Goal: Task Accomplishment & Management: Complete application form

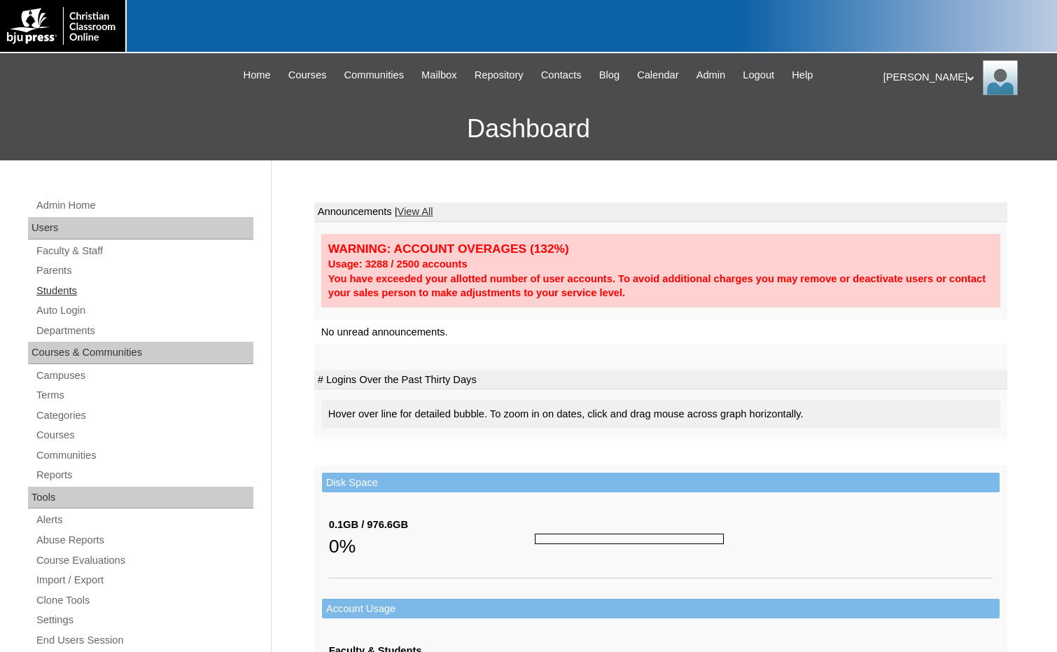
click at [70, 290] on link "Students" at bounding box center [144, 291] width 218 height 18
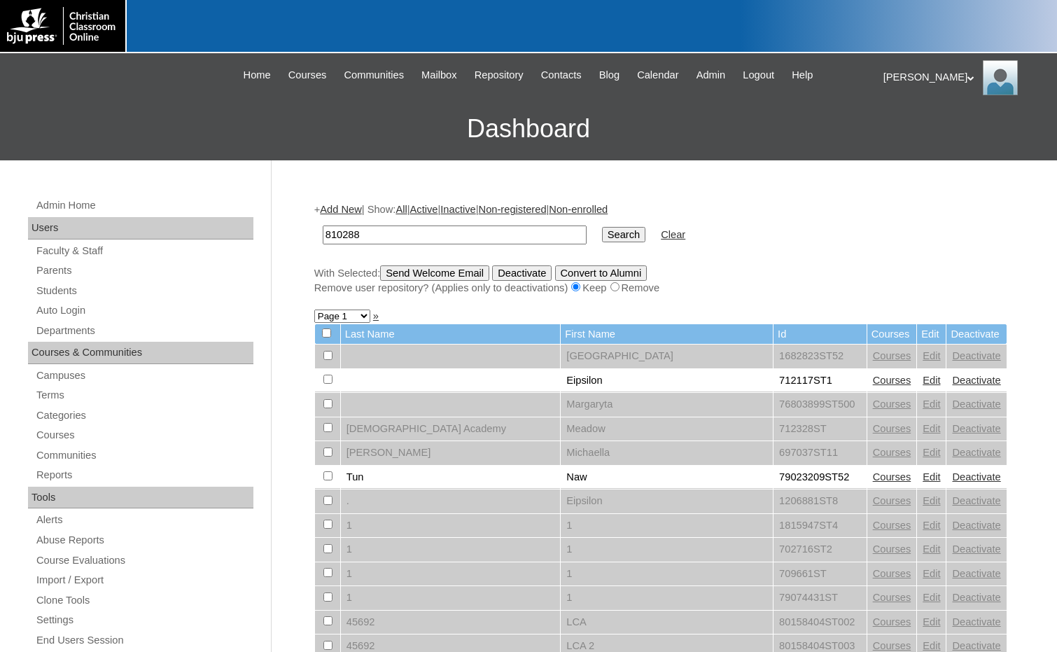
type input "810288"
click at [602, 227] on input "Search" at bounding box center [623, 234] width 43 height 15
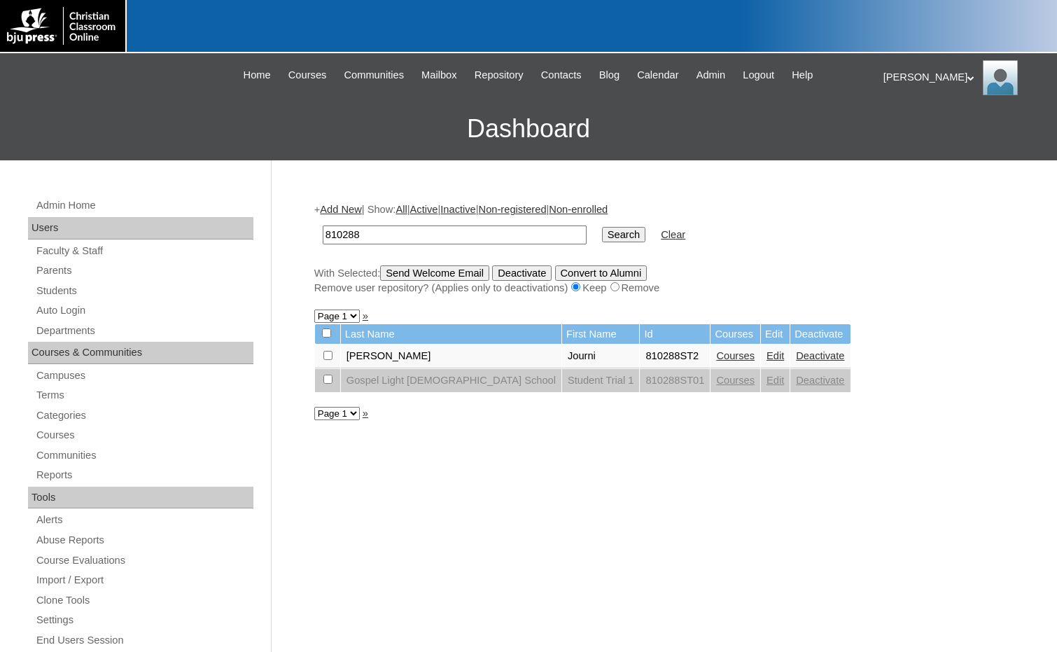
click at [716, 359] on link "Courses" at bounding box center [735, 355] width 39 height 11
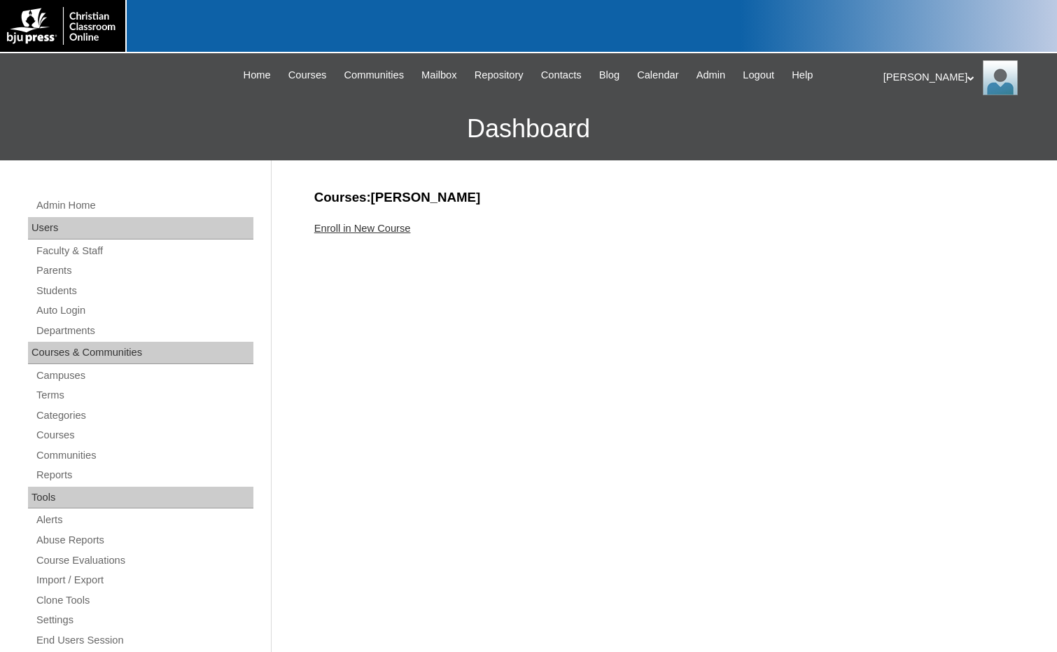
click at [377, 223] on link "Enroll in New Course" at bounding box center [362, 228] width 97 height 11
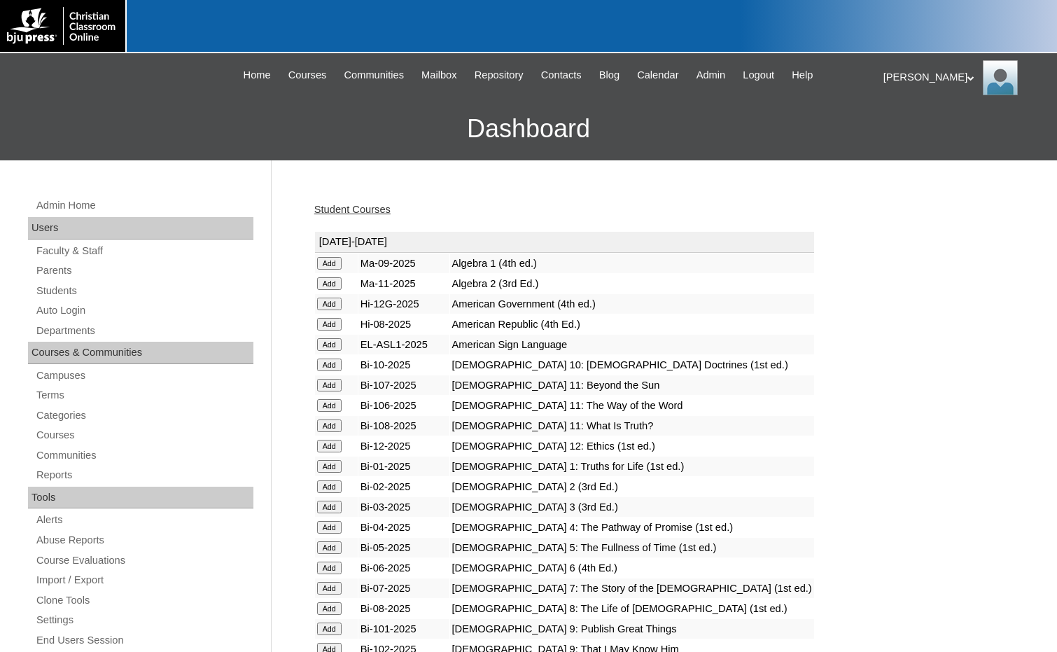
click at [333, 264] on input "Add" at bounding box center [329, 263] width 25 height 13
click at [99, 286] on link "Students" at bounding box center [144, 291] width 218 height 18
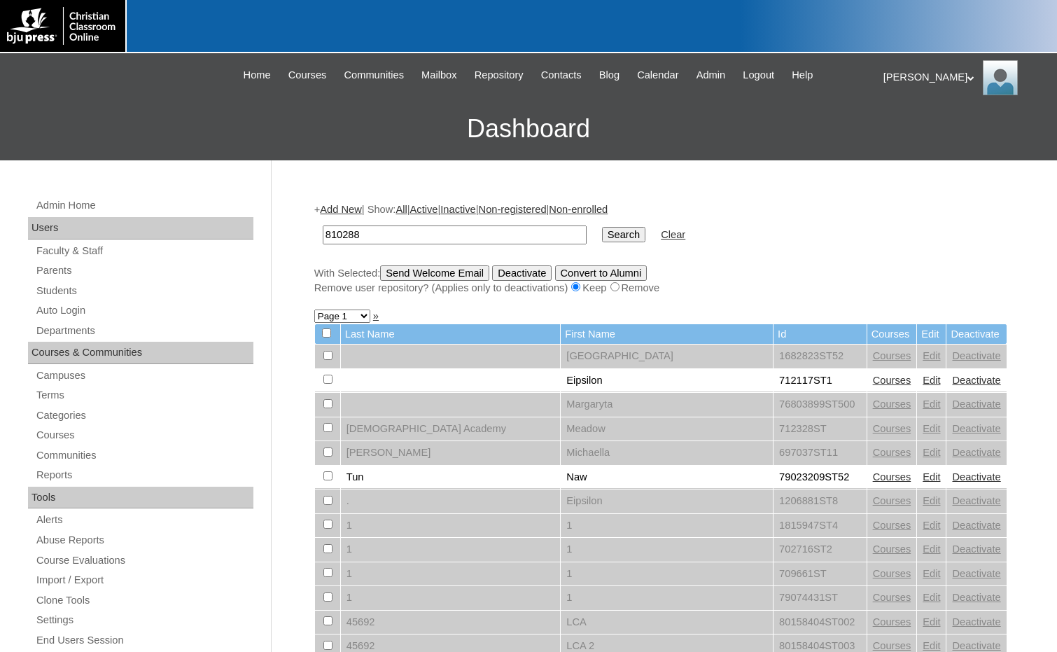
type input "810288"
click at [602, 233] on input "Search" at bounding box center [623, 234] width 43 height 15
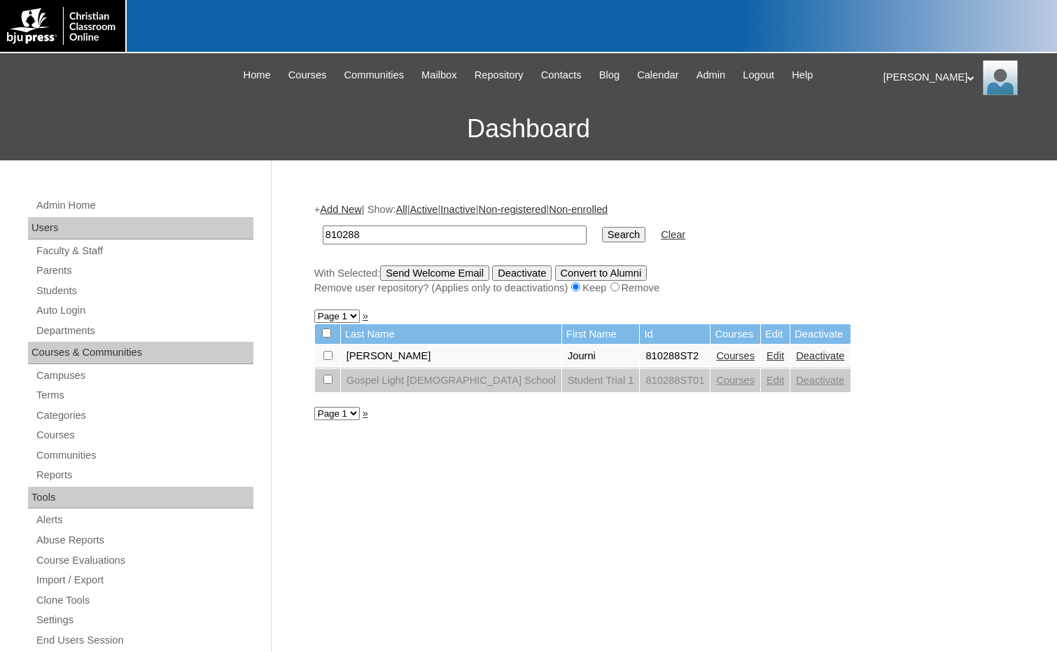
click at [341, 209] on link "Add New" at bounding box center [340, 209] width 41 height 11
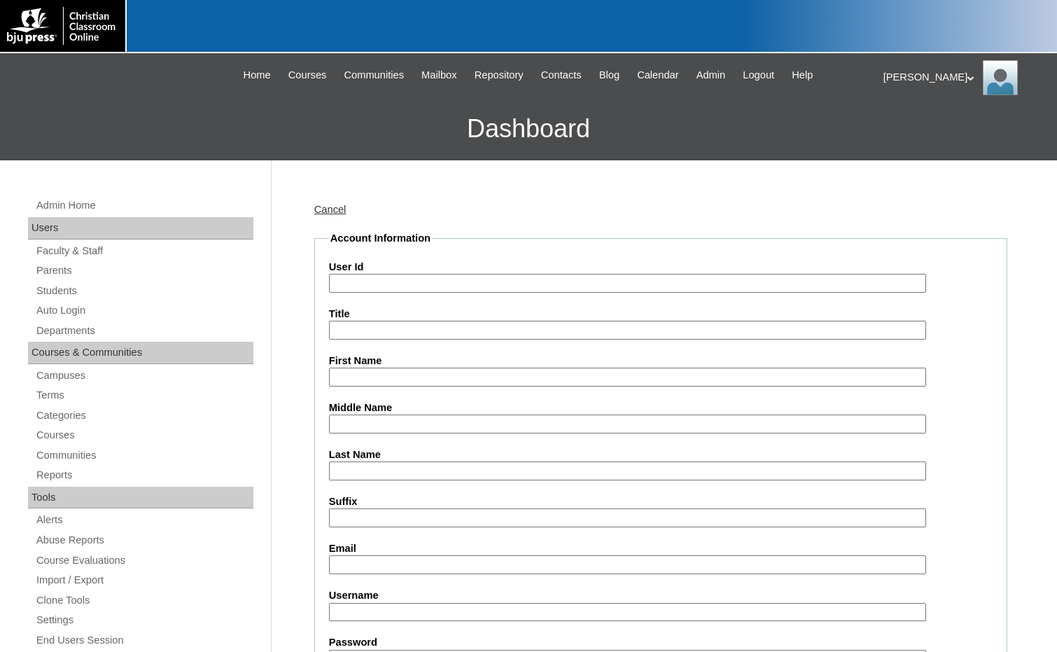
click at [432, 291] on input "User Id" at bounding box center [627, 283] width 597 height 19
paste input "810288"
type input "810288ST3"
type input "Amaziah"
type input "Grim"
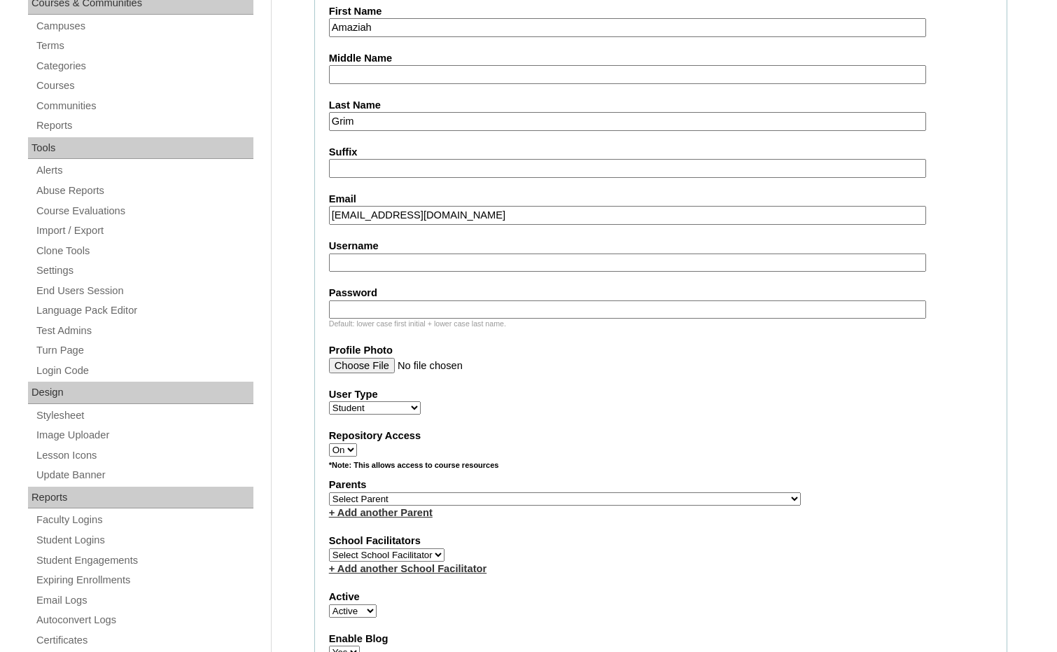
scroll to position [350, 0]
type input "4444onward@gmail.com"
click at [639, 498] on select "Select Parent , Fautanu, Ma 1, 1 23-24 accountMorgan, Jason 6th Street Mennonit…" at bounding box center [565, 497] width 472 height 13
select select "36082"
click at [659, 496] on div "Parents Select Parent , Fautanu, Ma 1, 1 23-24 accountMorgan, Jason 6th Street …" at bounding box center [661, 498] width 664 height 42
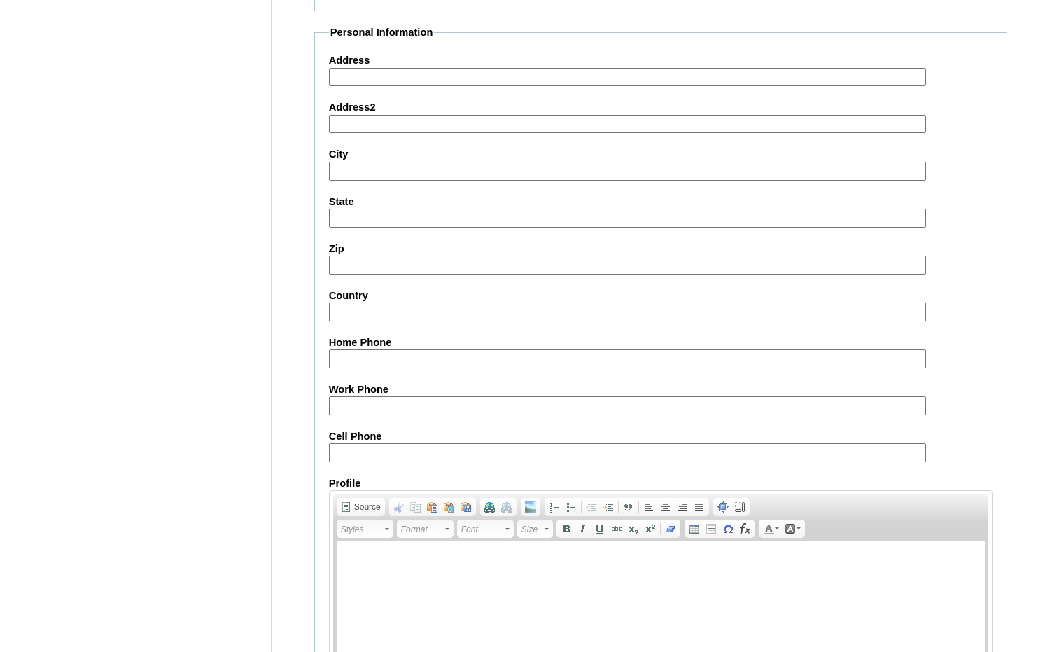
scroll to position [1479, 0]
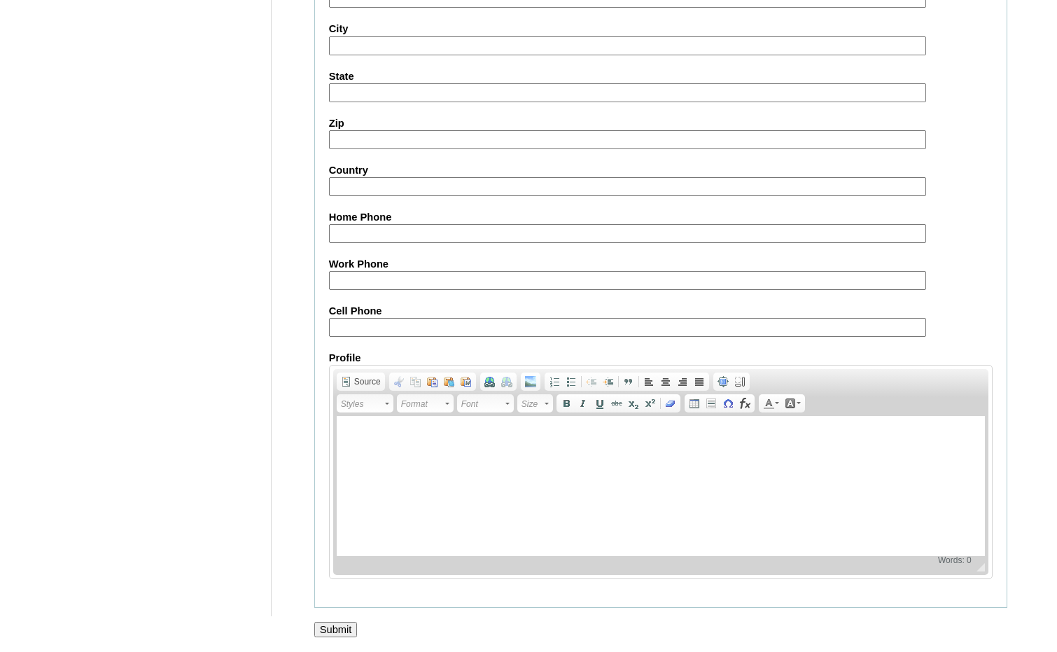
click at [332, 629] on input "Submit" at bounding box center [335, 629] width 43 height 15
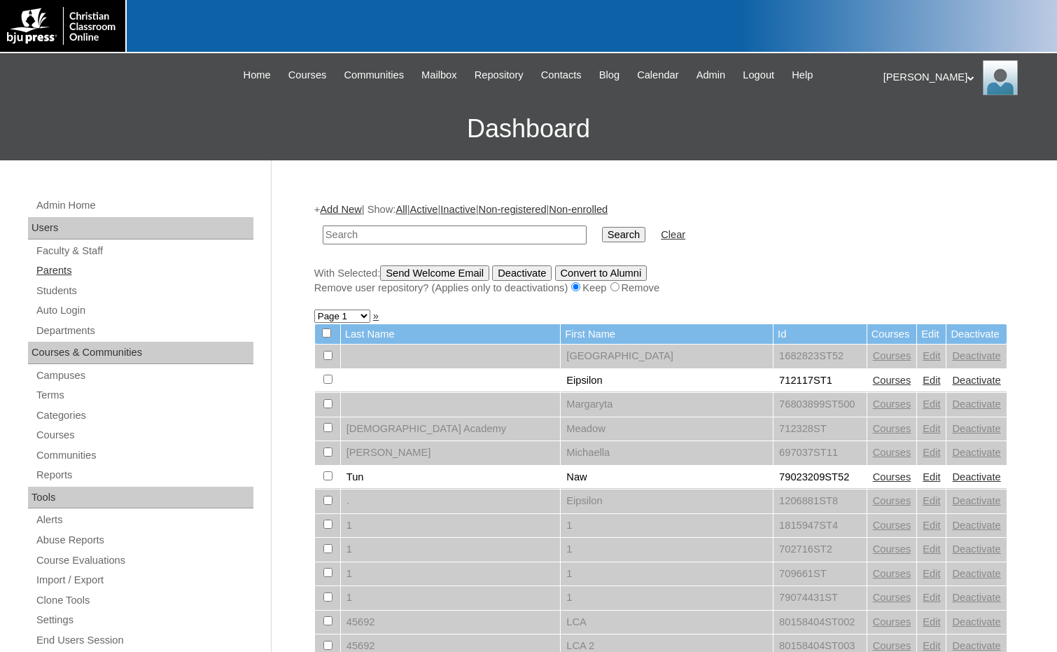
click at [61, 271] on link "Parents" at bounding box center [144, 271] width 218 height 18
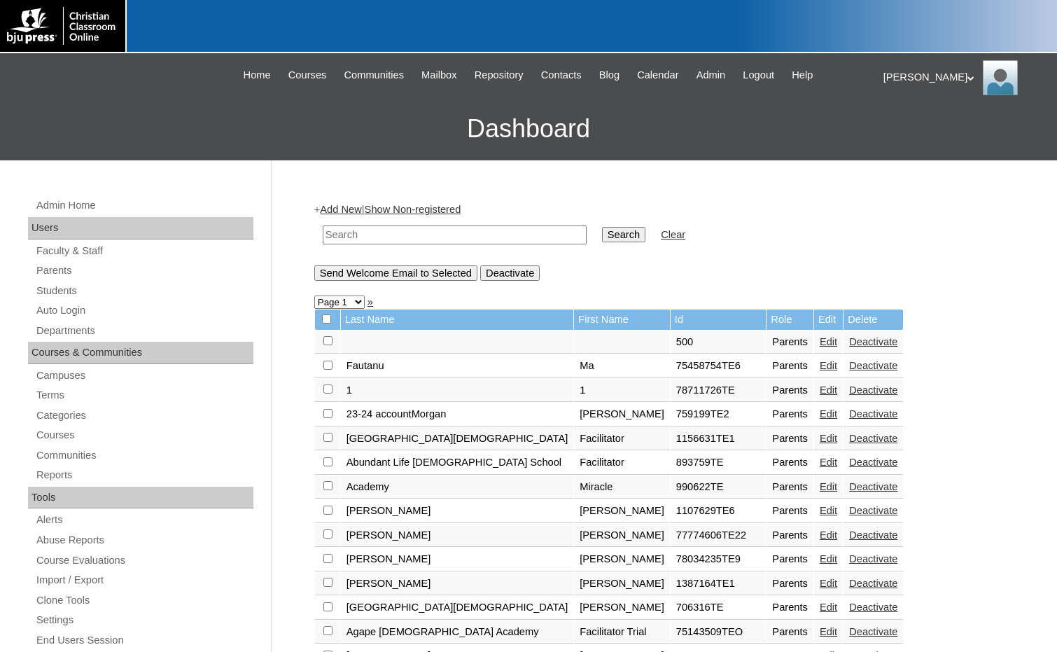
click at [373, 239] on input "text" at bounding box center [455, 234] width 264 height 19
type input "1742188"
click at [602, 227] on input "Search" at bounding box center [623, 234] width 43 height 15
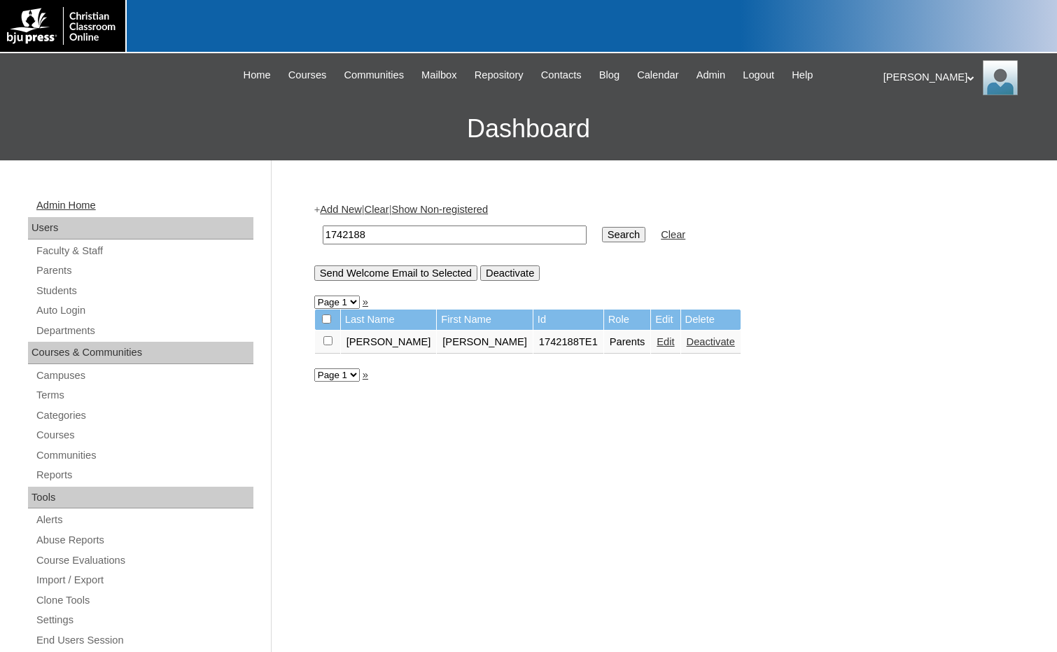
drag, startPoint x: 390, startPoint y: 239, endPoint x: 103, endPoint y: 198, distance: 290.0
click at [103, 198] on div "Admin Home Users Faculty & Staff Parents Students Auto Login Departments Course…" at bounding box center [528, 642] width 1057 height 965
click at [837, 412] on div "+ Add New | Clear | Show Non-registered 1742188 Search Clear Send Welcome Email…" at bounding box center [657, 656] width 700 height 937
